Goal: Information Seeking & Learning: Find specific fact

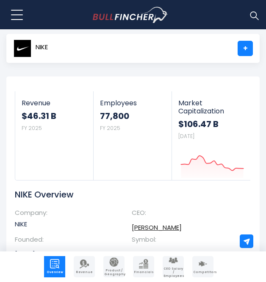
scroll to position [22, 0]
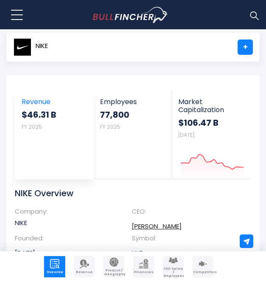
click at [20, 132] on link "Revenue $46.31 B FY 2025" at bounding box center [54, 112] width 78 height 45
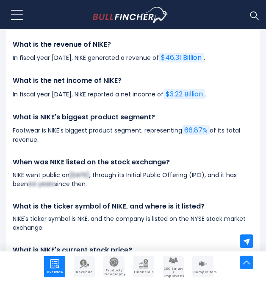
scroll to position [4850, 0]
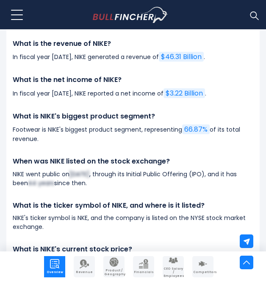
click at [241, 59] on p "In fiscal year 2025, NIKE generated a revenue of $46.31 Billion ." at bounding box center [133, 57] width 241 height 10
click at [227, 48] on h4 "What is the revenue of NIKE?" at bounding box center [133, 43] width 241 height 9
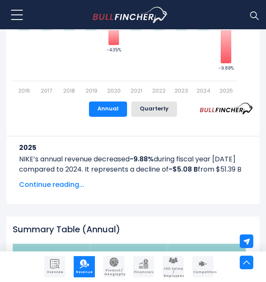
scroll to position [780, 0]
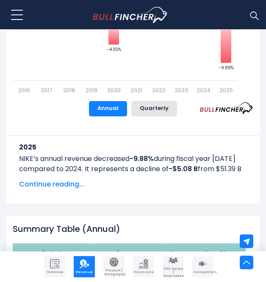
click at [71, 185] on span "Continue reading..." at bounding box center [133, 184] width 228 height 10
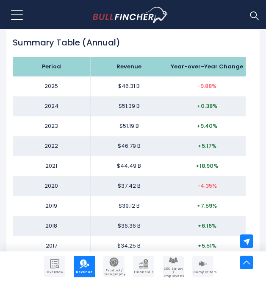
scroll to position [1484, 0]
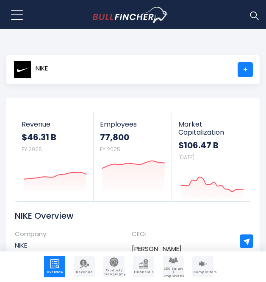
click at [199, 43] on body "Overview Revenue Product / Geography" at bounding box center [133, 141] width 266 height 282
